Goal: Use online tool/utility: Use online tool/utility

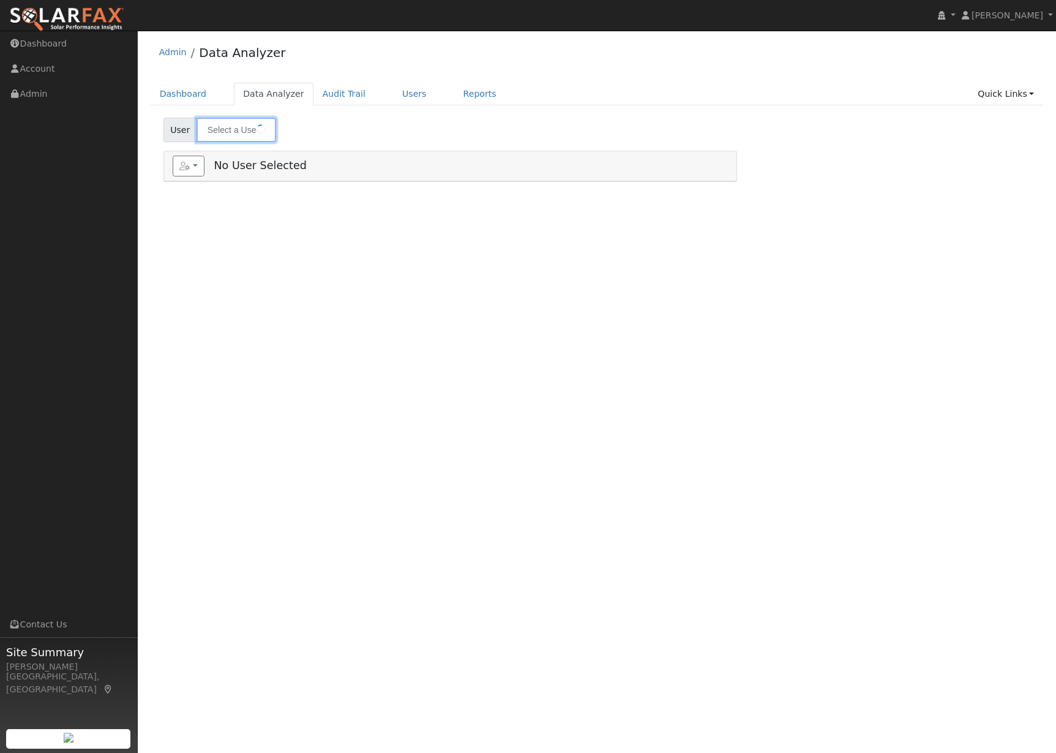
type input "[PERSON_NAME]"
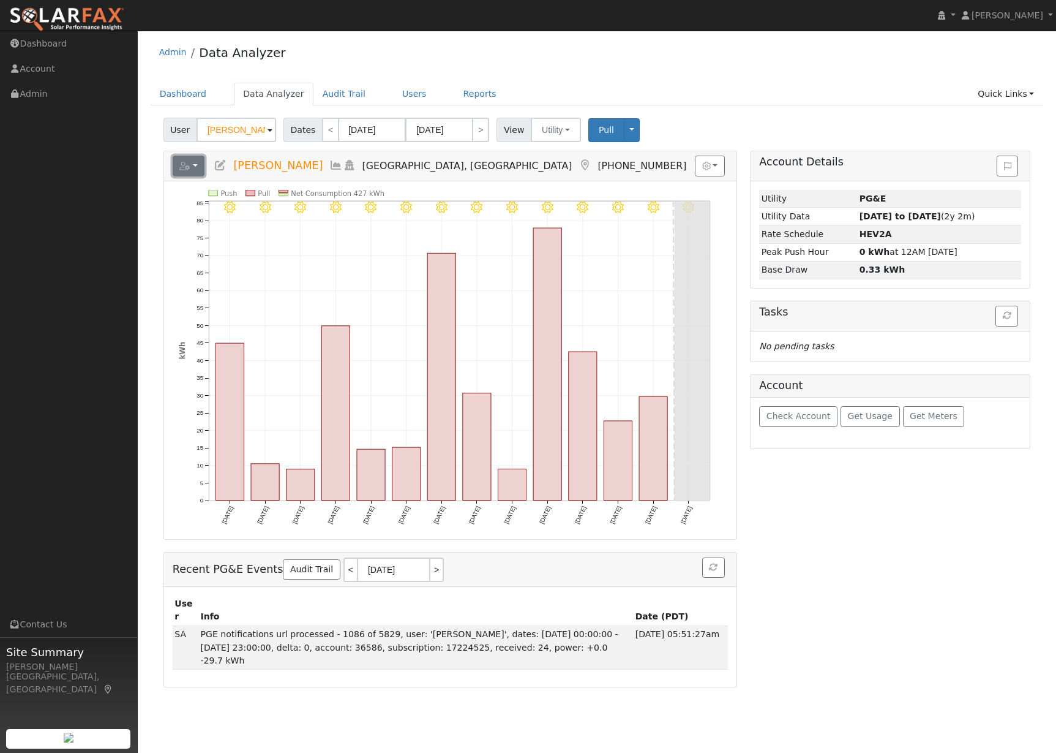
click at [198, 165] on button "button" at bounding box center [189, 166] width 32 height 21
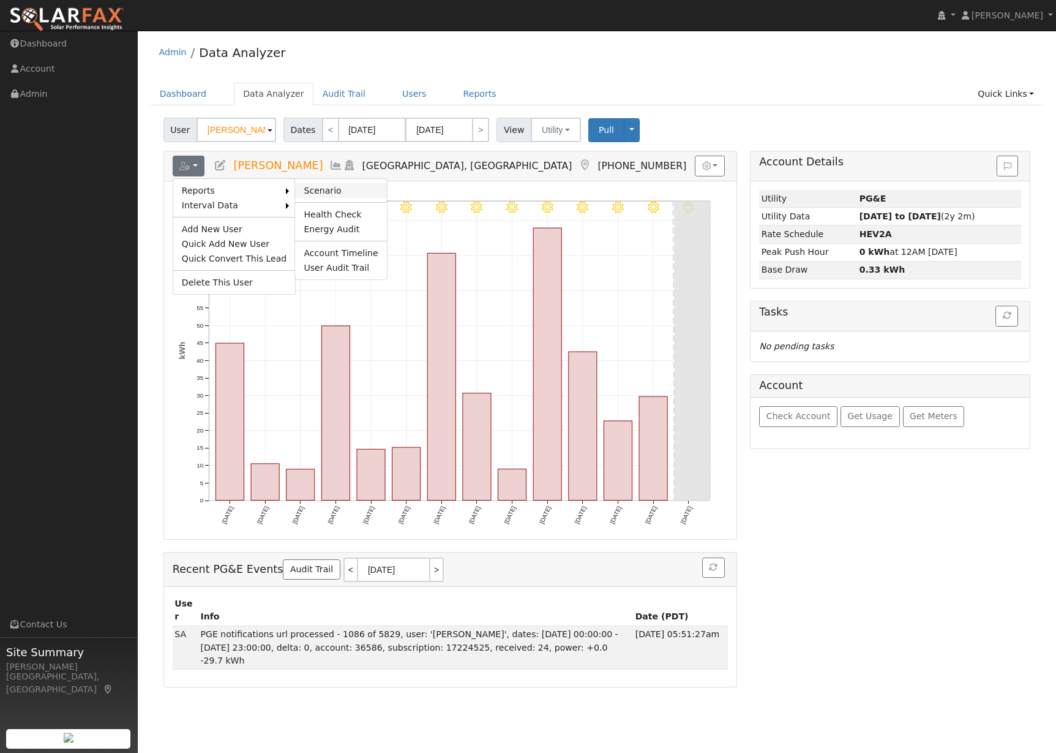
click at [326, 187] on link "Scenario" at bounding box center [340, 190] width 91 height 15
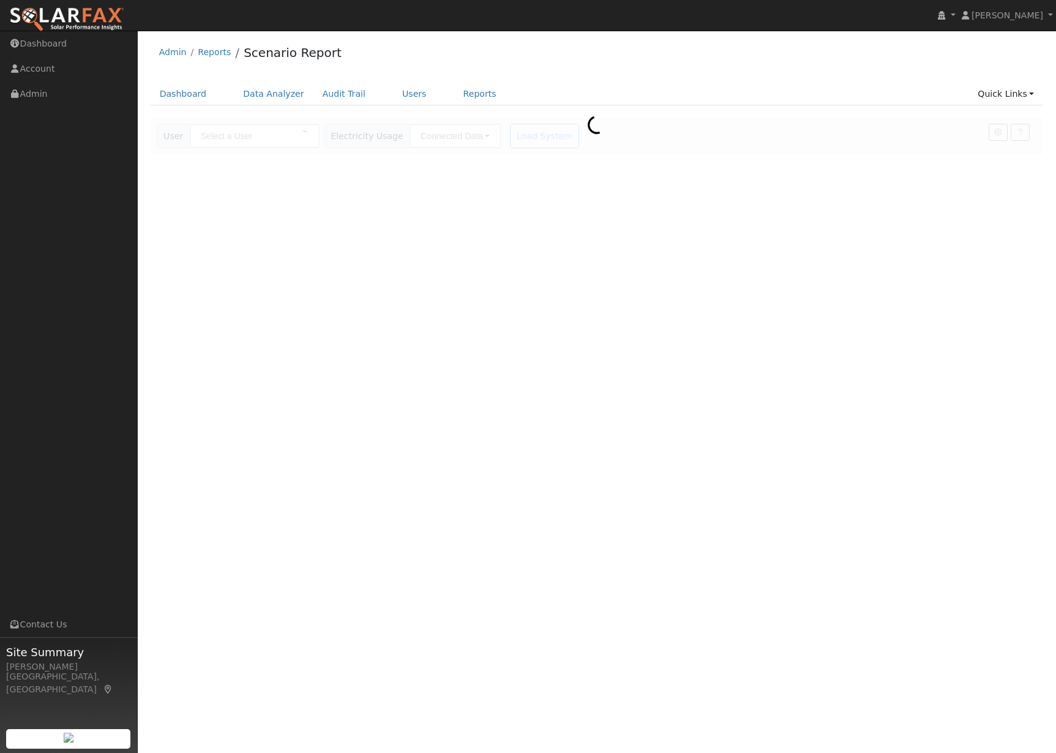
type input "[PERSON_NAME]"
type input "Pacific Gas & Electric"
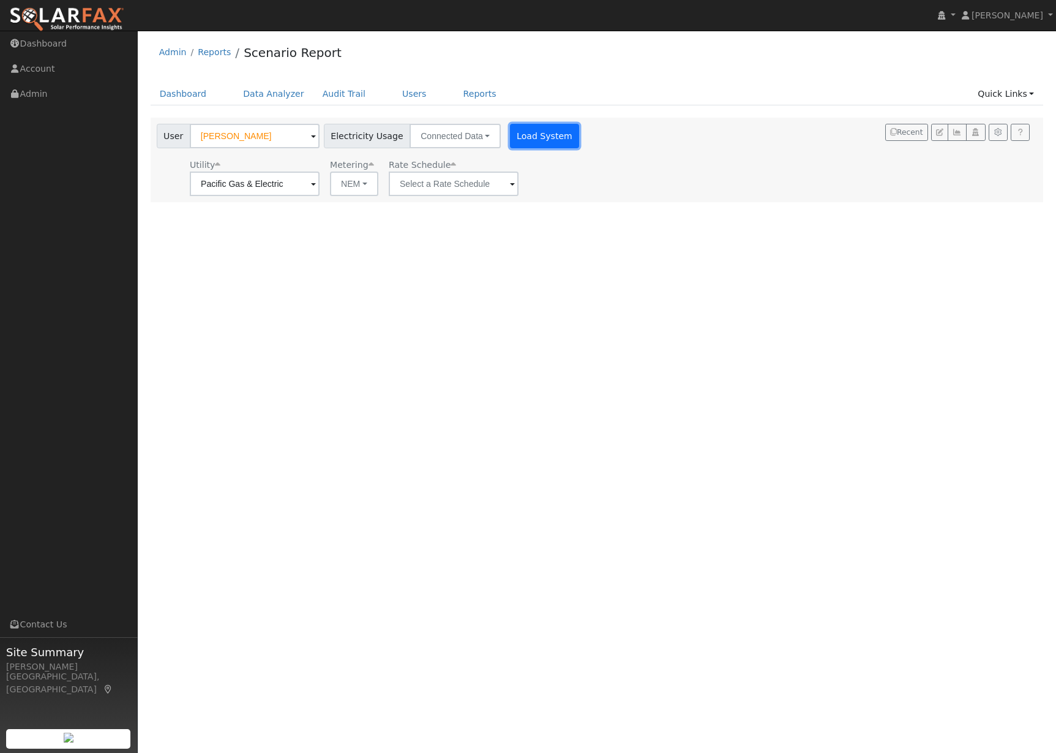
click at [521, 140] on button "Load System" at bounding box center [545, 136] width 70 height 24
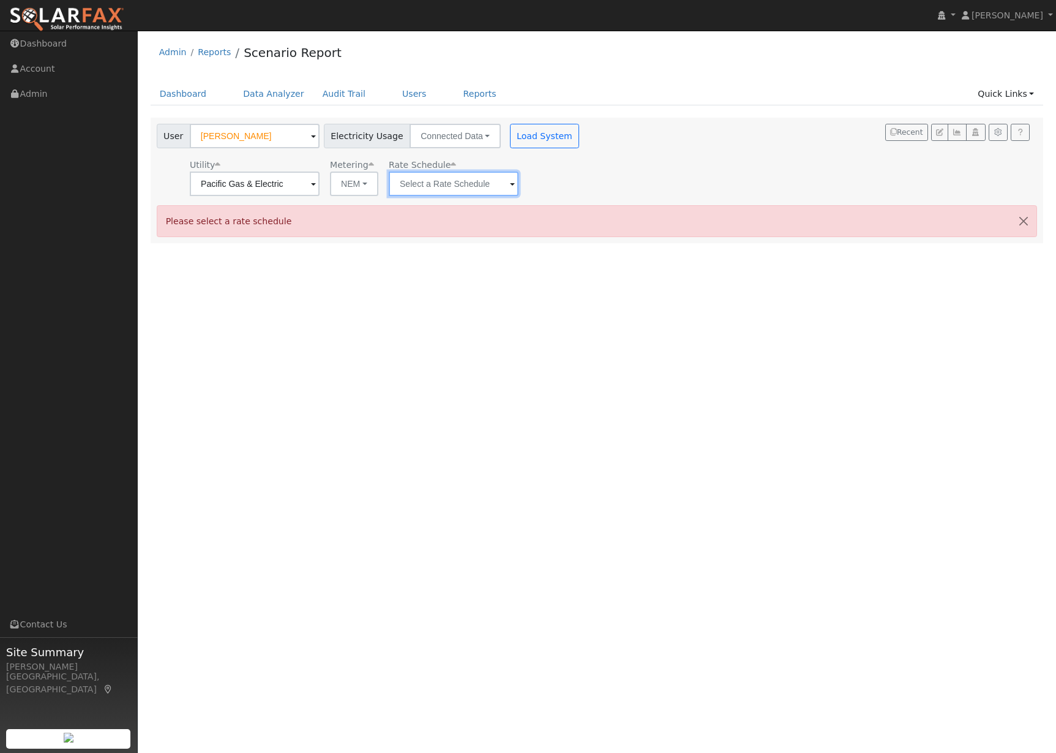
click at [454, 182] on input "text" at bounding box center [454, 183] width 130 height 24
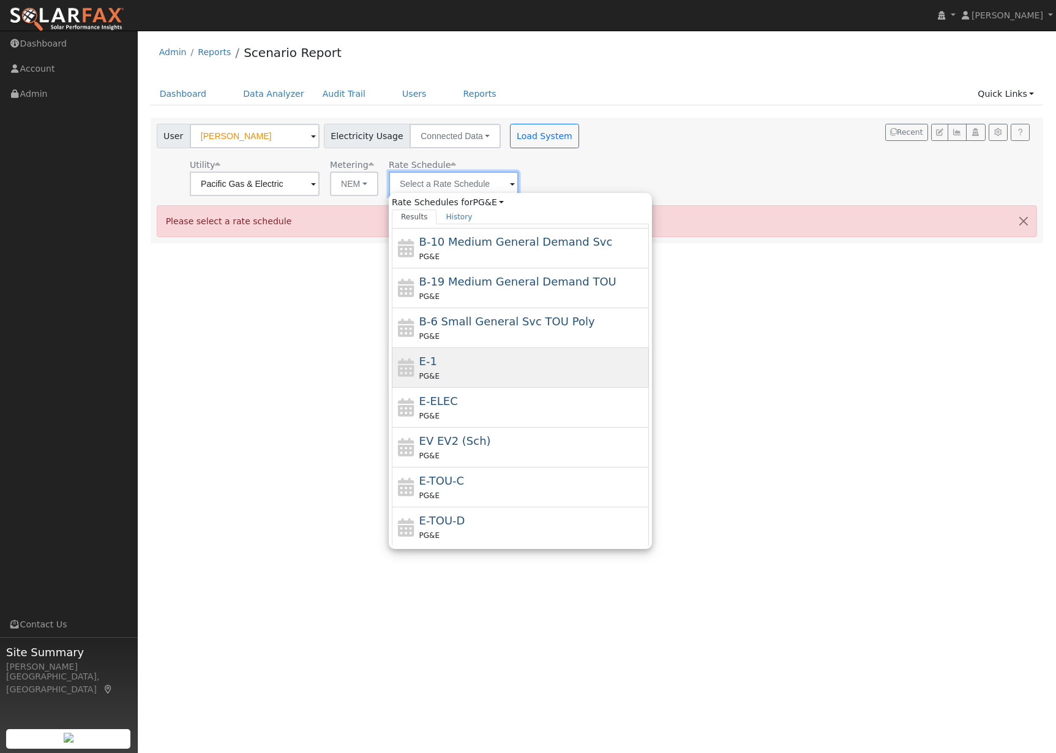
scroll to position [121, 0]
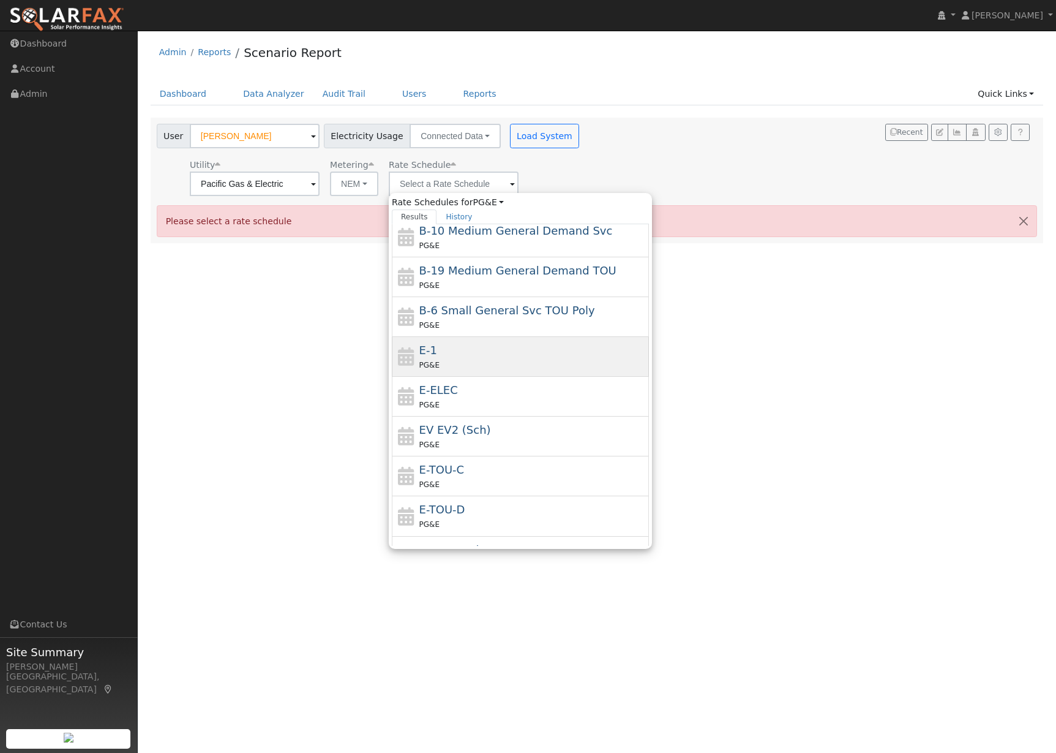
click at [530, 470] on div "E-TOU-C PG&E" at bounding box center [532, 475] width 227 height 29
type input "E-TOU-C"
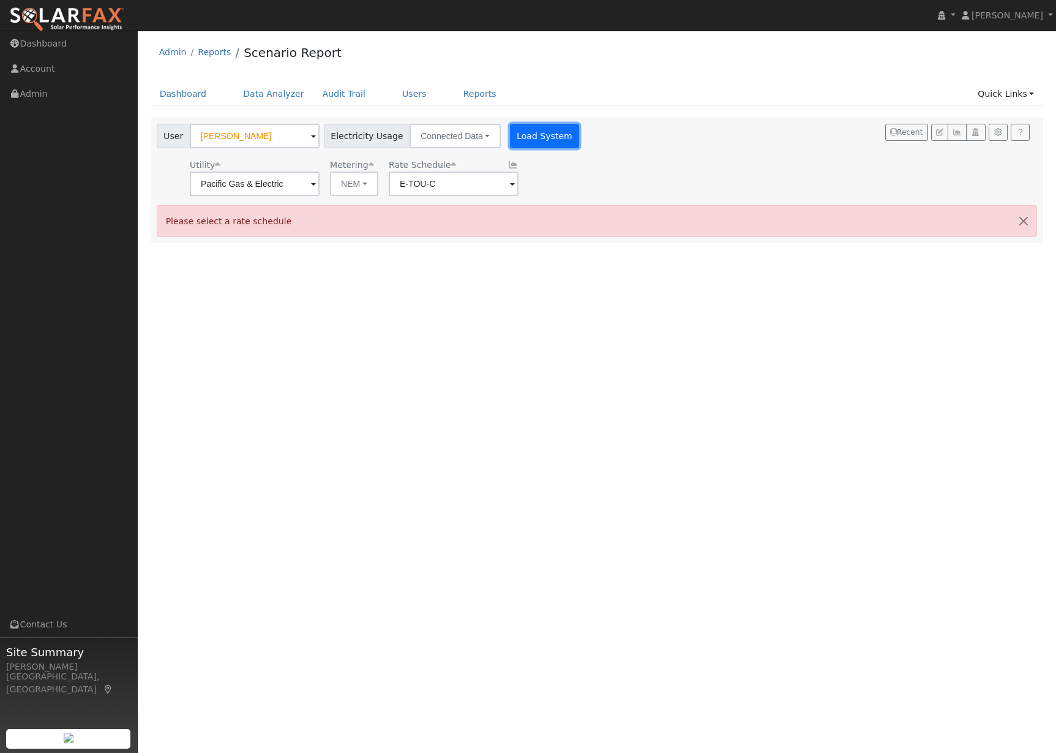
click at [538, 126] on button "Load System" at bounding box center [545, 136] width 70 height 24
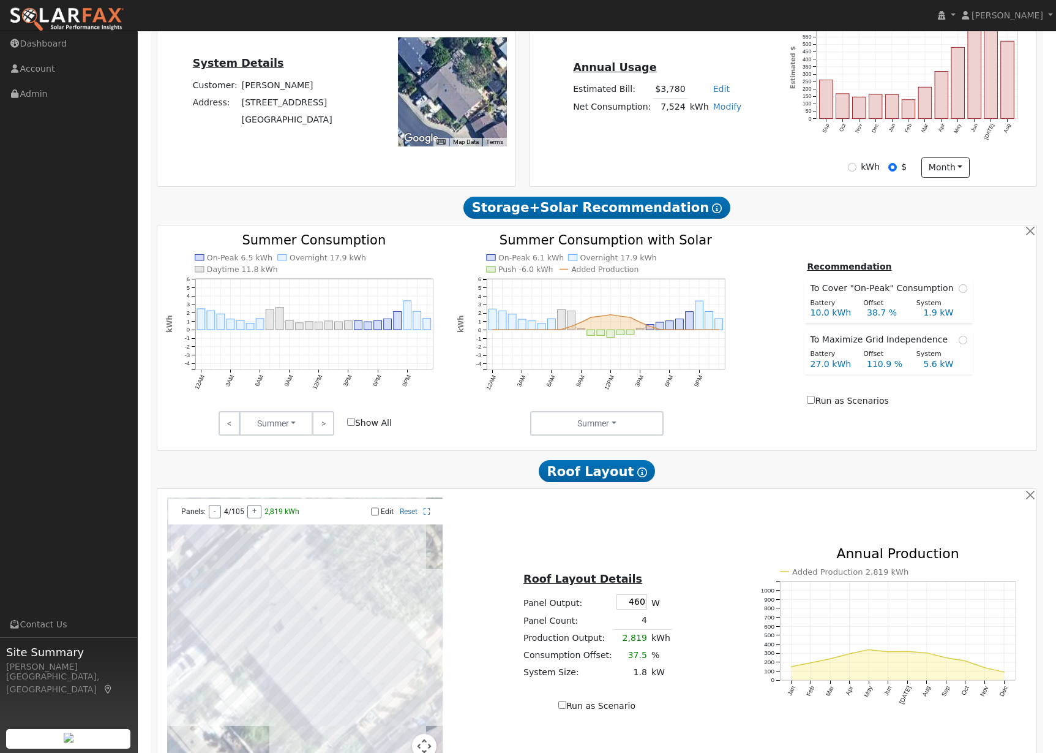
scroll to position [0, 0]
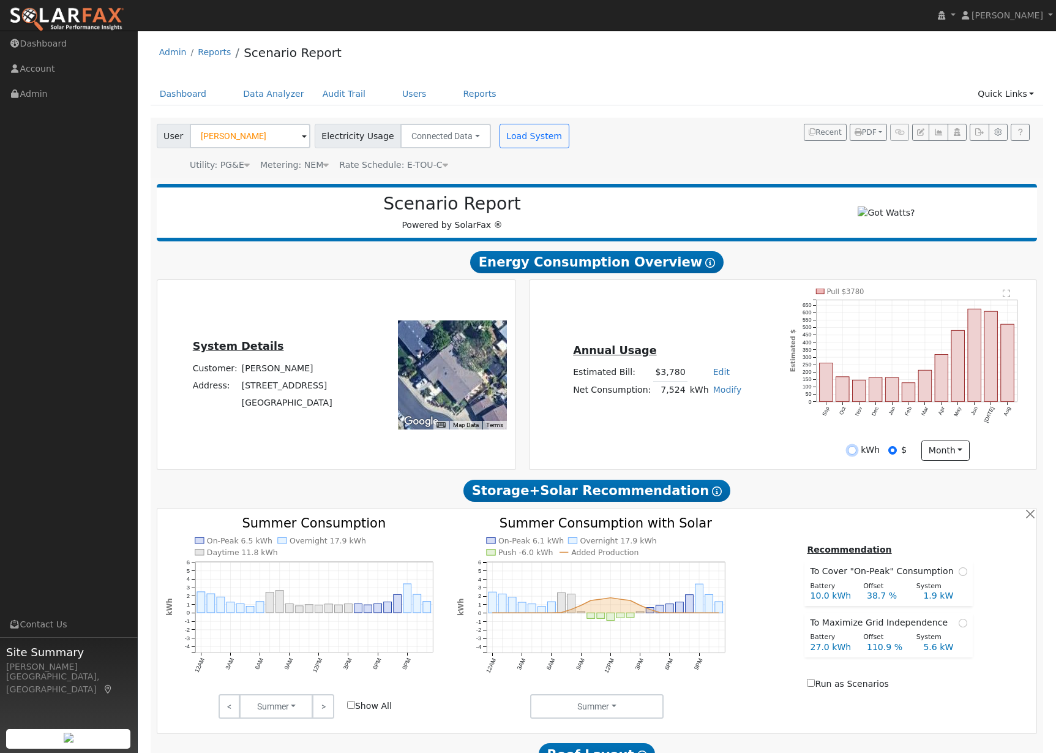
click at [852, 454] on input "kWh" at bounding box center [852, 450] width 9 height 9
radio input "true"
radio input "false"
